Goal: Find specific page/section: Find specific page/section

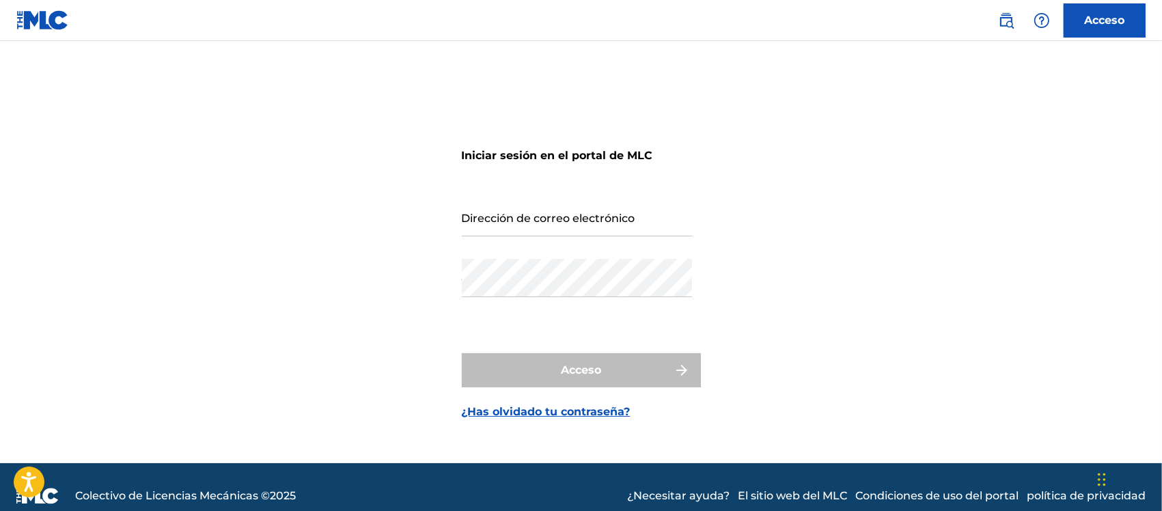
click at [527, 217] on input "Dirección de correo electrónico" at bounding box center [577, 216] width 231 height 39
type input "[EMAIL_ADDRESS][DOMAIN_NAME]"
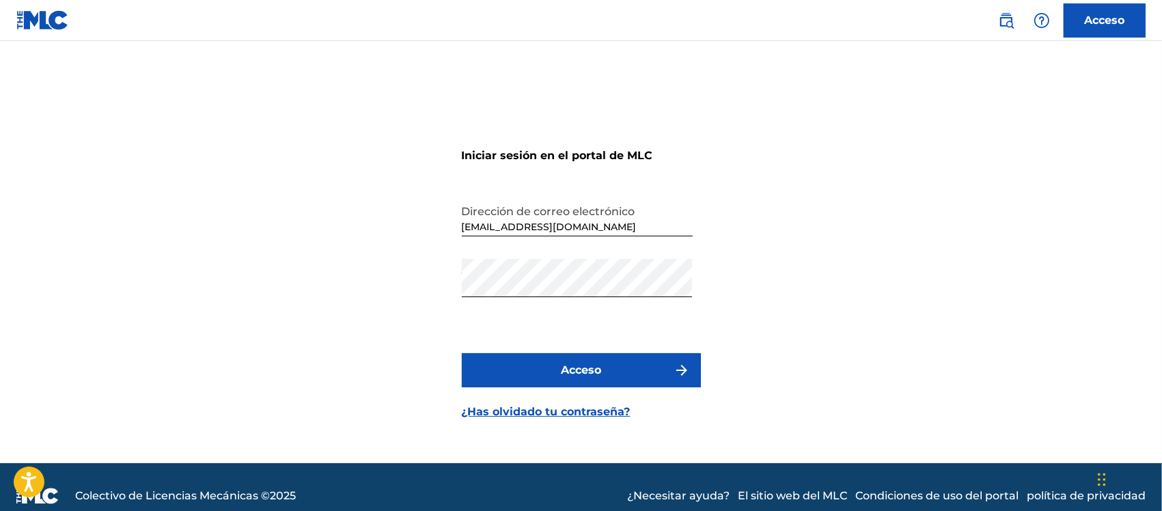
click at [583, 367] on font "Acceso" at bounding box center [581, 369] width 40 height 13
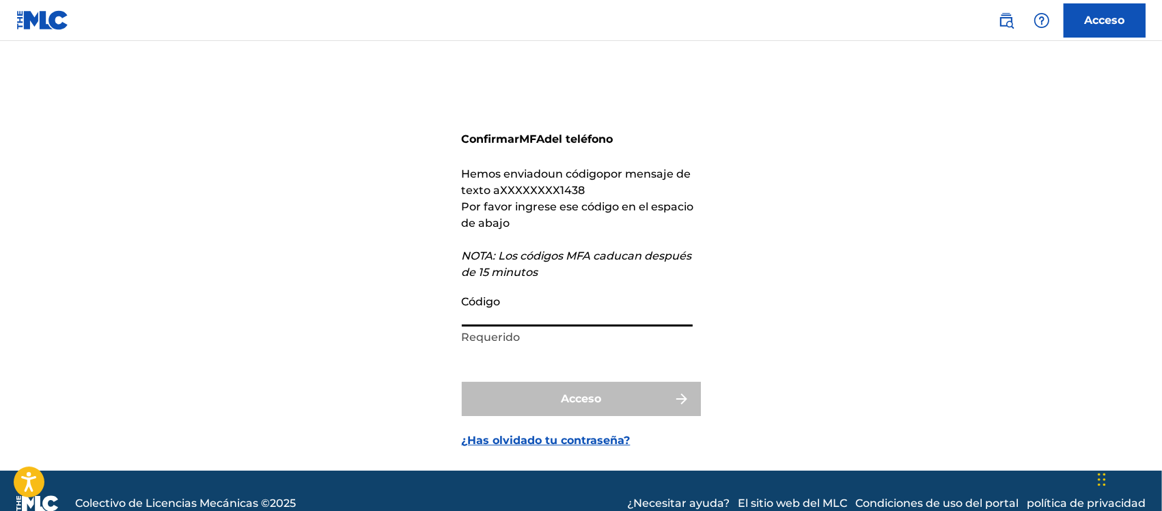
click at [527, 316] on input "Código" at bounding box center [577, 307] width 231 height 39
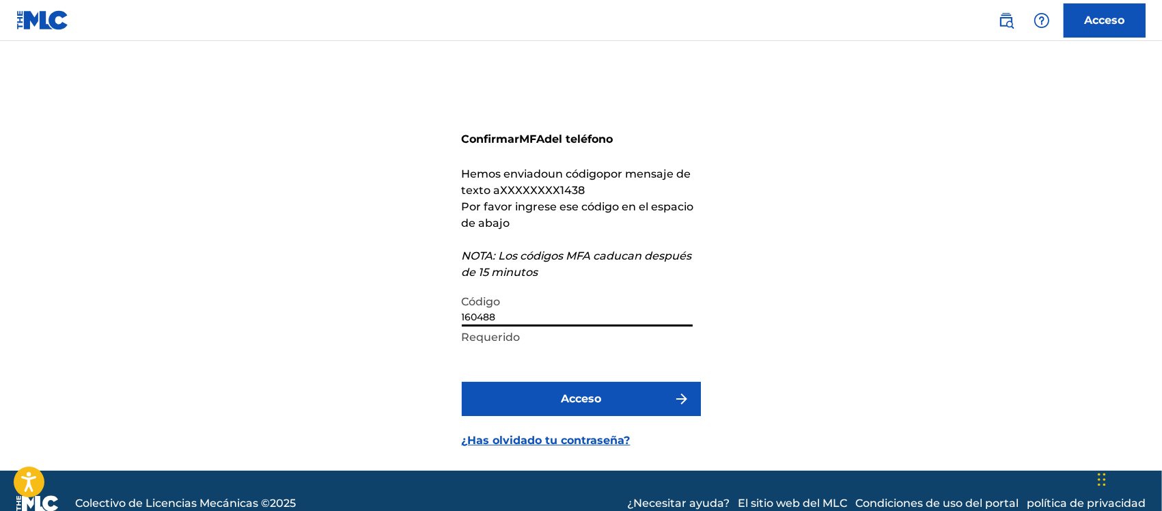
type input "160488"
click at [561, 407] on button "Acceso" at bounding box center [581, 399] width 239 height 34
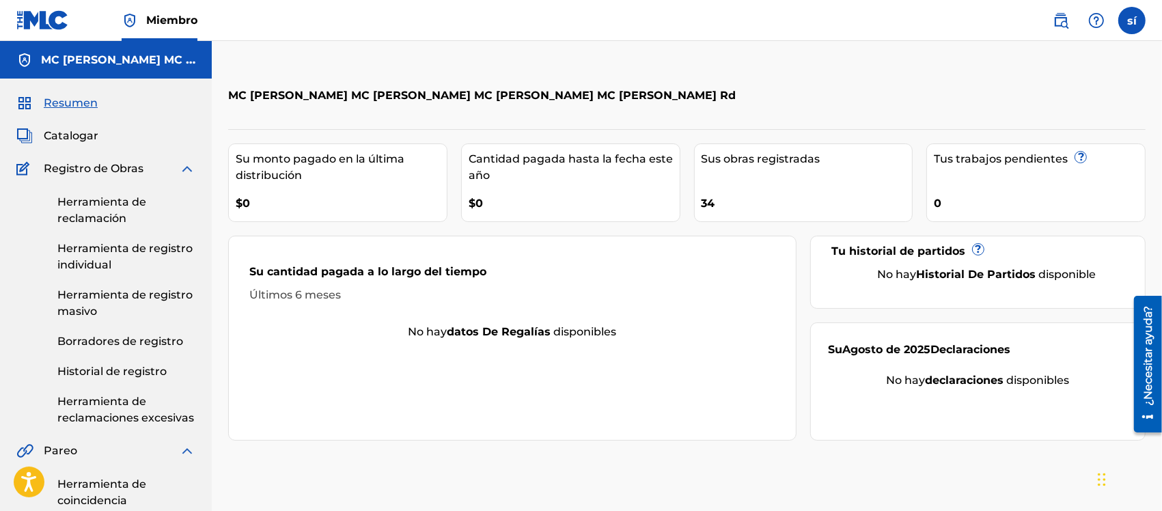
click at [72, 135] on font "Catalogar" at bounding box center [71, 135] width 55 height 13
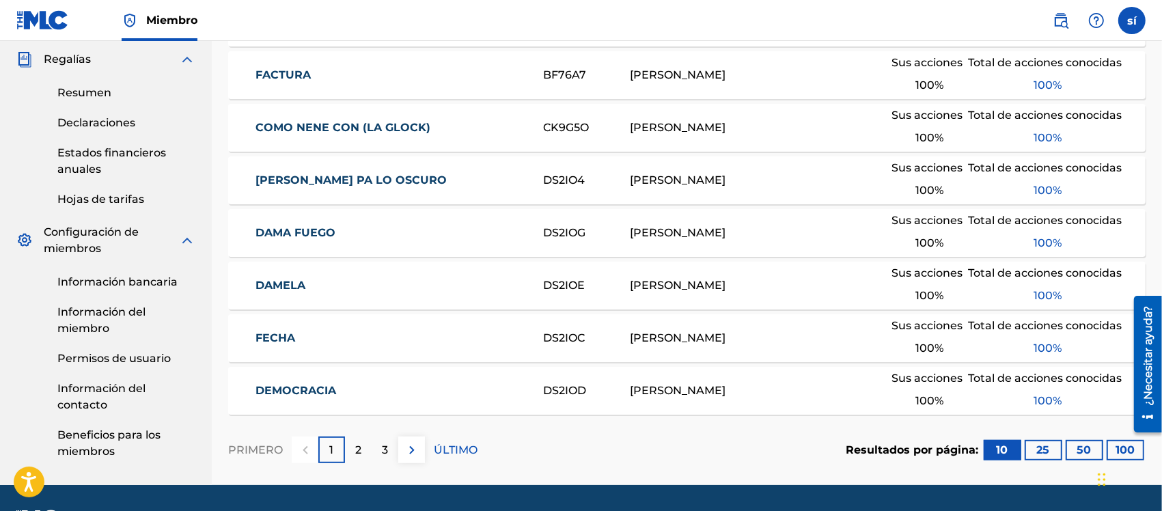
scroll to position [507, 0]
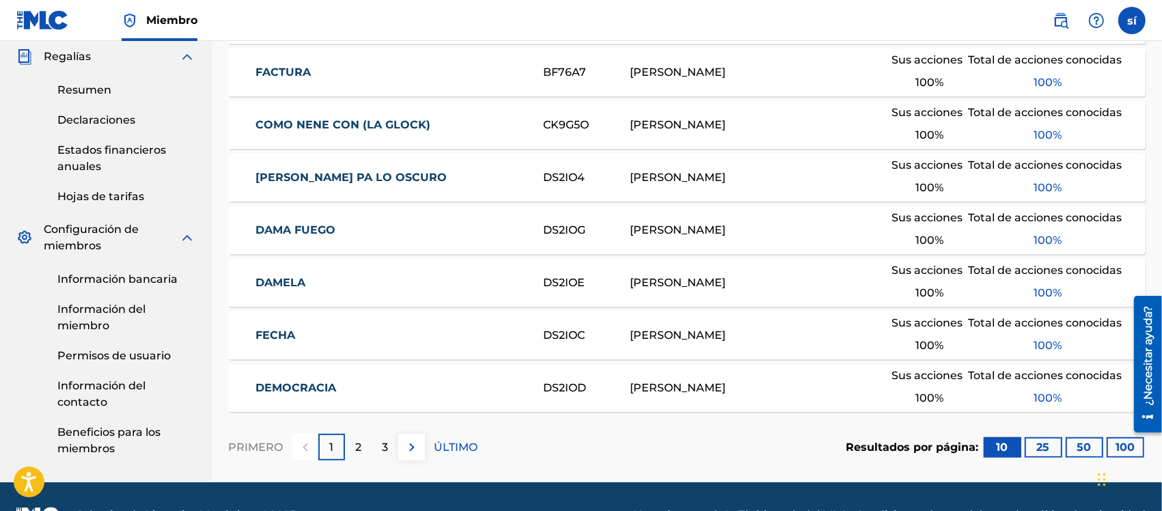
click at [360, 444] on p "2" at bounding box center [358, 447] width 6 height 16
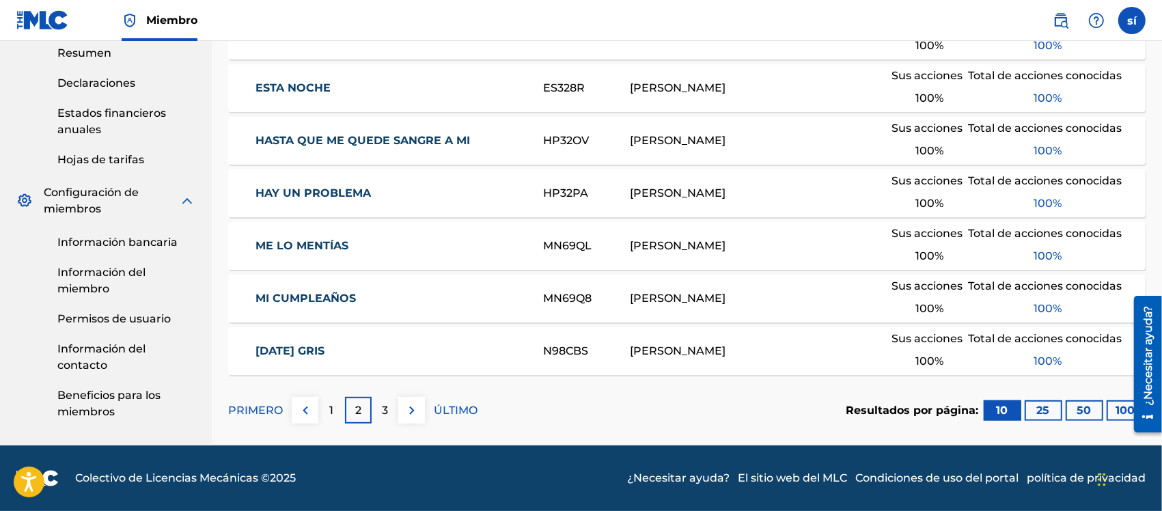
scroll to position [543, 0]
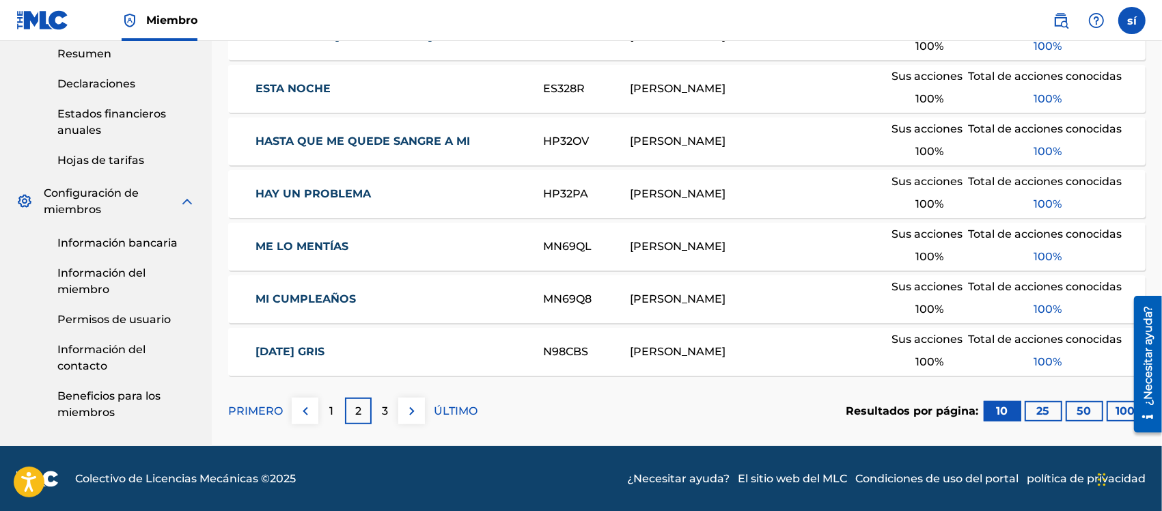
click at [378, 405] on div "3" at bounding box center [385, 410] width 27 height 27
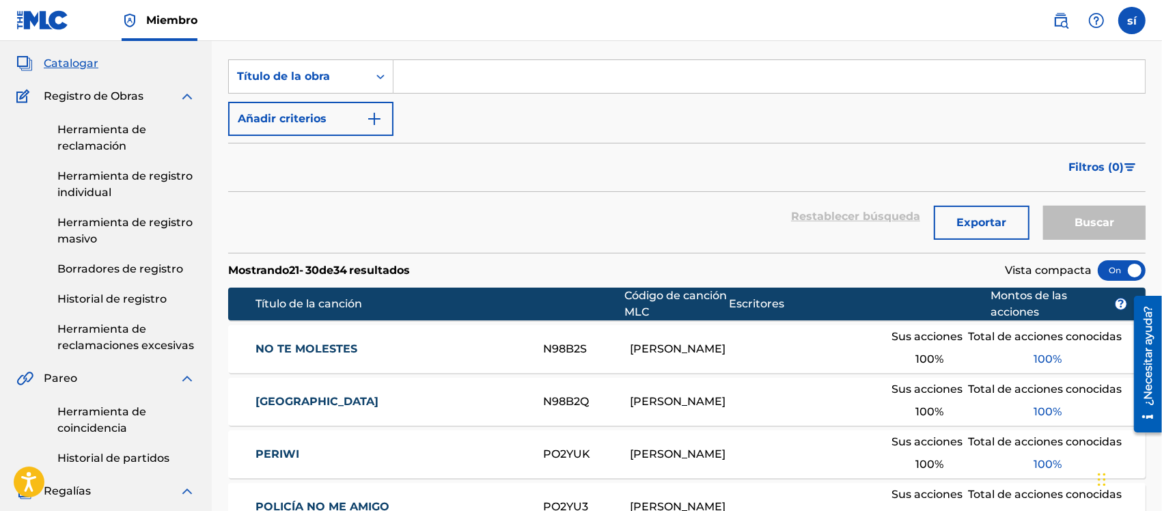
scroll to position [0, 0]
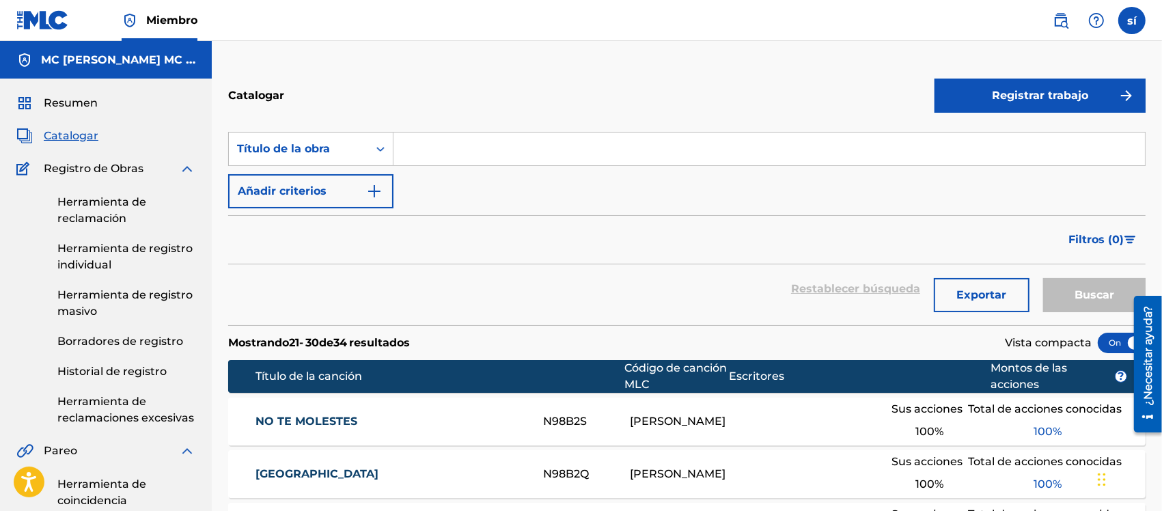
click at [72, 104] on font "Resumen" at bounding box center [71, 102] width 54 height 13
